Goal: Information Seeking & Learning: Find specific fact

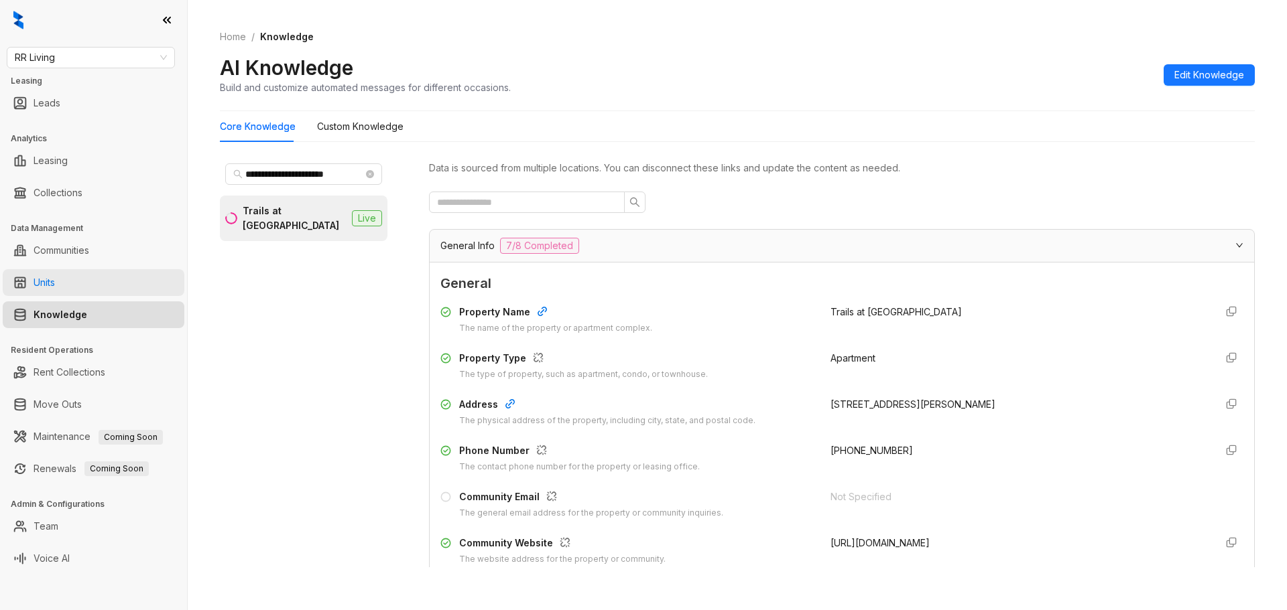
scroll to position [1005, 0]
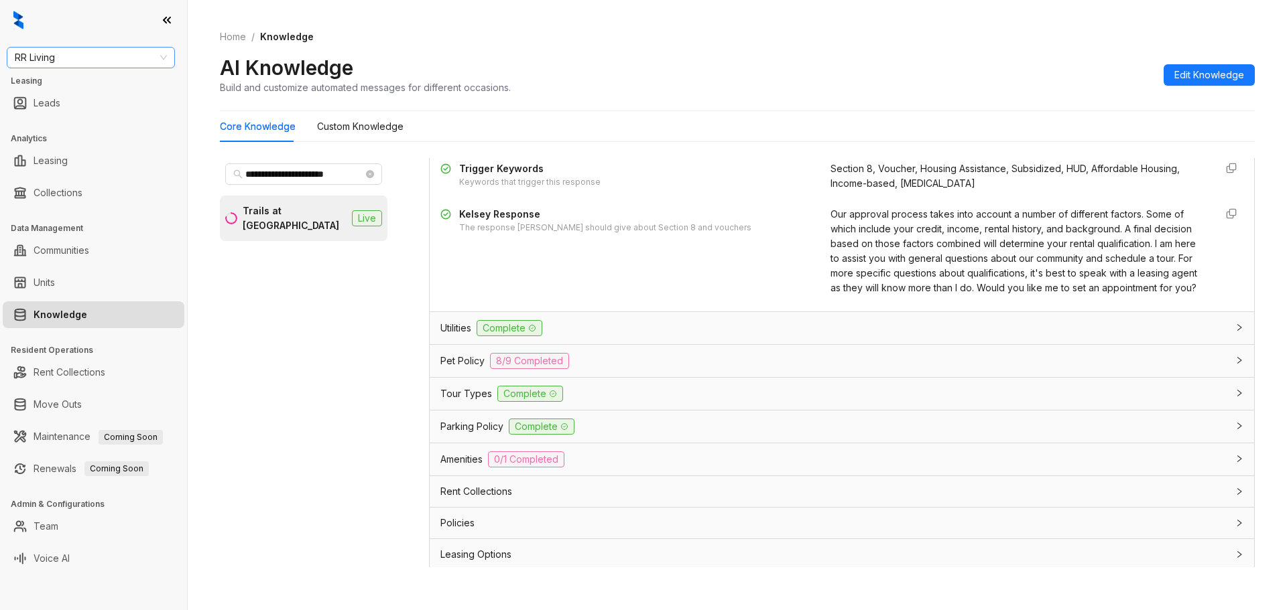
click at [138, 54] on span "RR Living" at bounding box center [91, 58] width 152 height 20
type input "**"
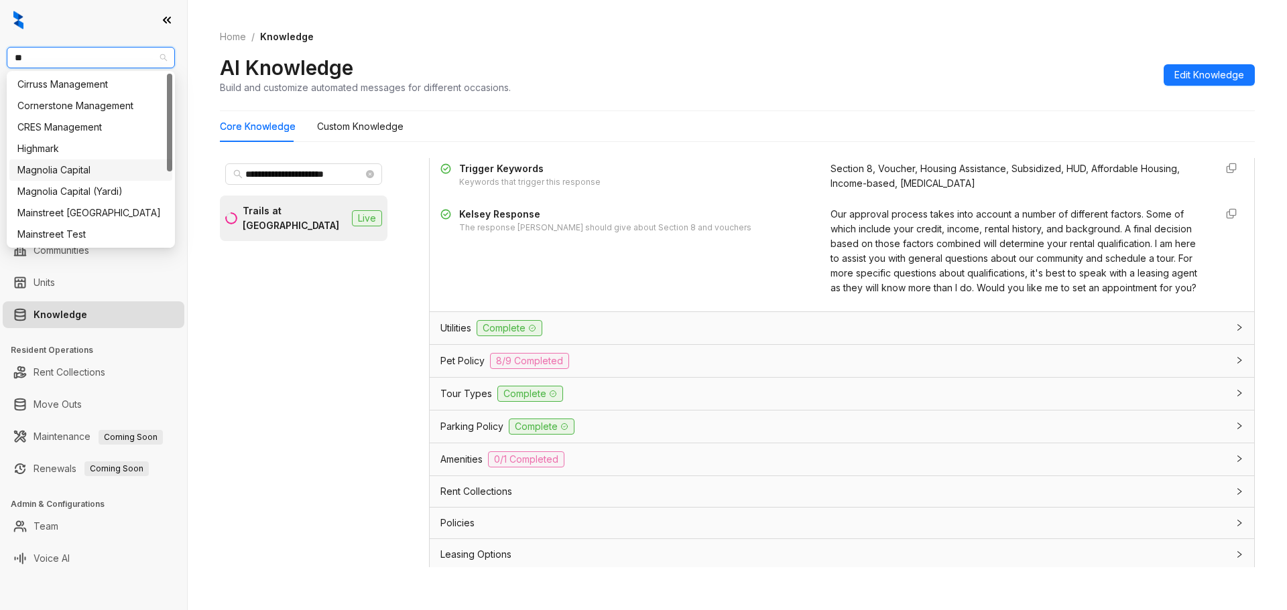
click at [135, 169] on div "Magnolia Capital" at bounding box center [90, 170] width 147 height 15
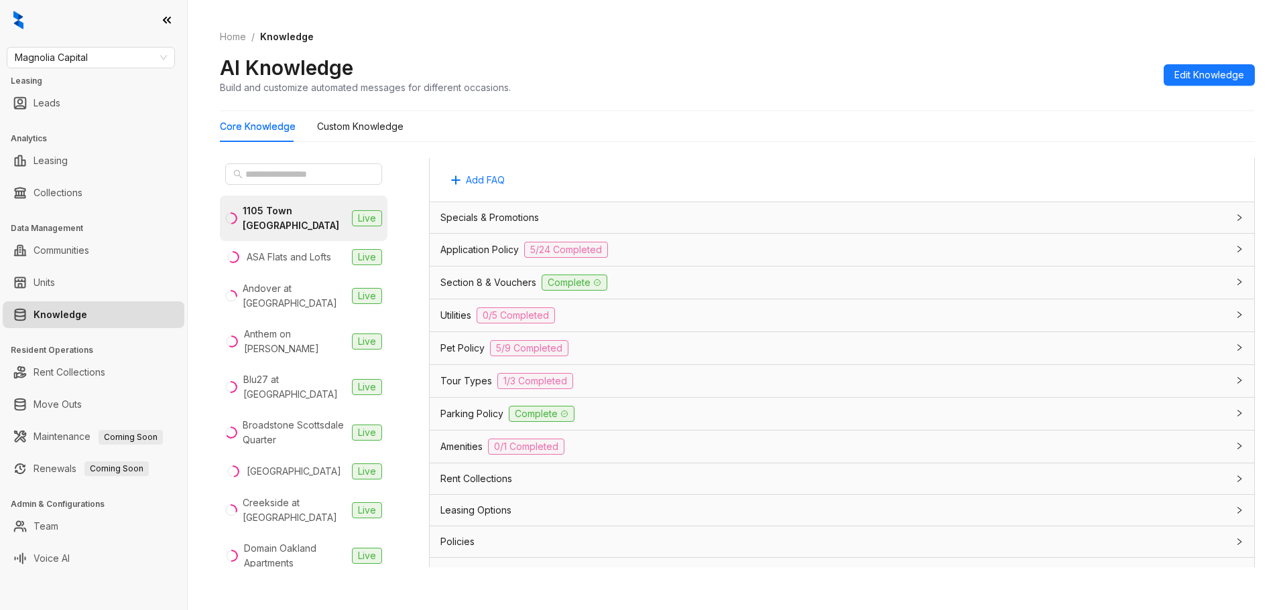
scroll to position [982, 0]
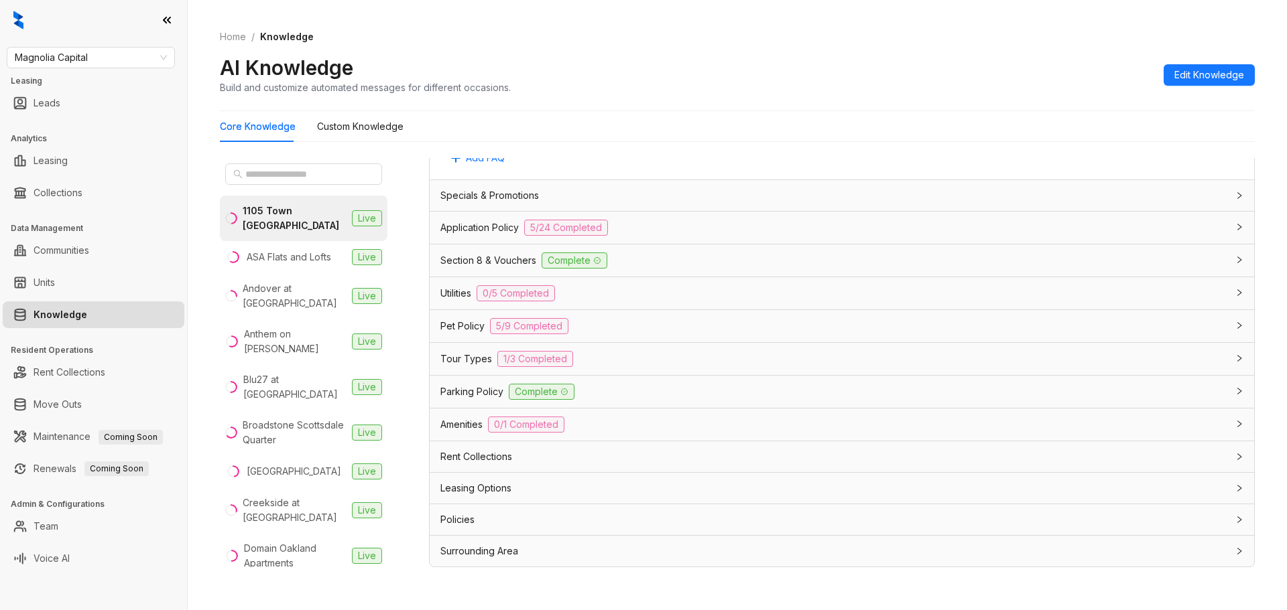
click at [638, 424] on div "Amenities 0/1 Completed" at bounding box center [833, 425] width 787 height 16
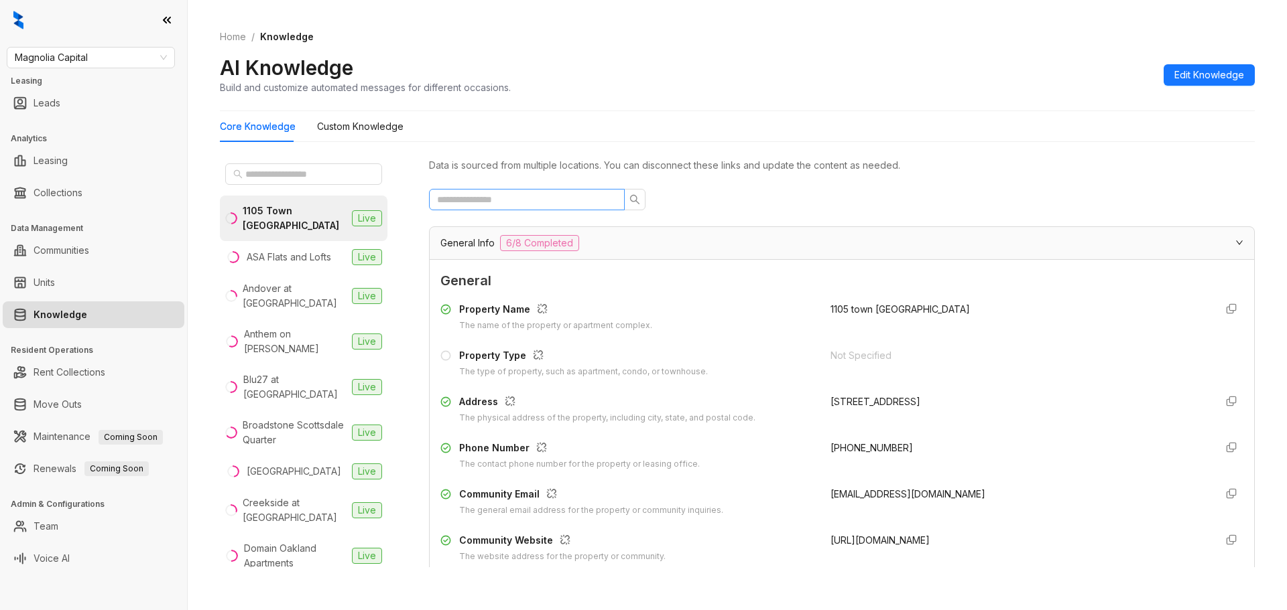
scroll to position [0, 0]
click at [539, 205] on input "text" at bounding box center [521, 202] width 169 height 15
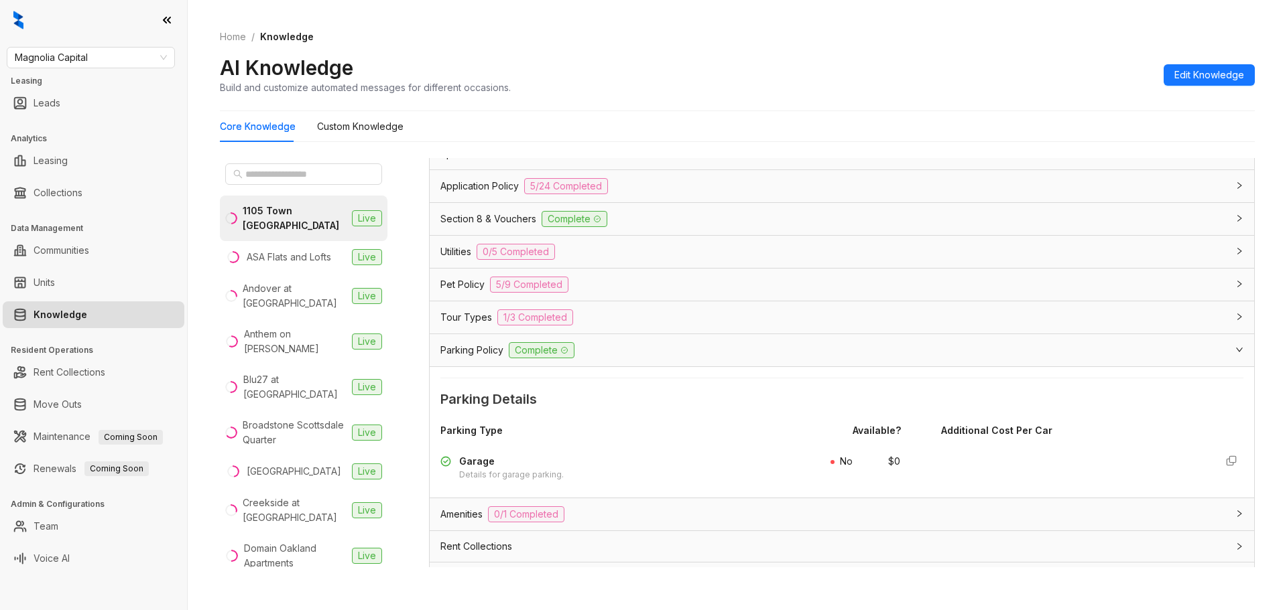
scroll to position [134, 0]
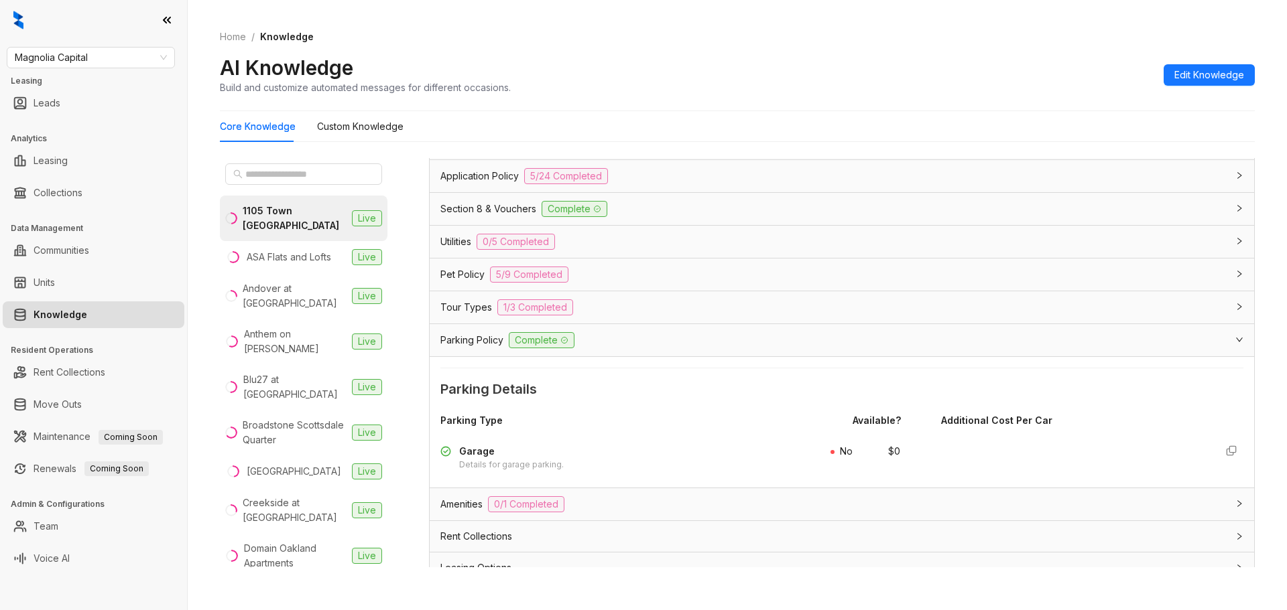
type input "******"
click at [521, 464] on div "Details for garage parking." at bounding box center [511, 465] width 105 height 13
